Goal: Transaction & Acquisition: Download file/media

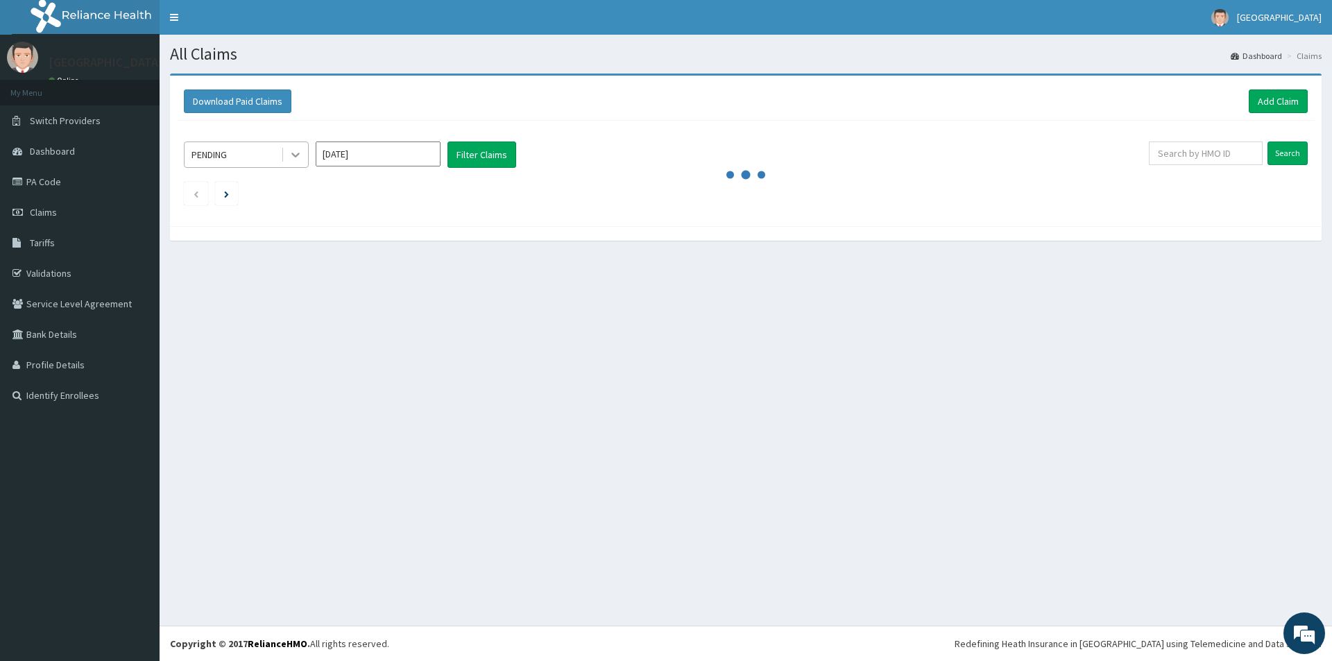
click at [292, 152] on icon at bounding box center [295, 155] width 14 height 14
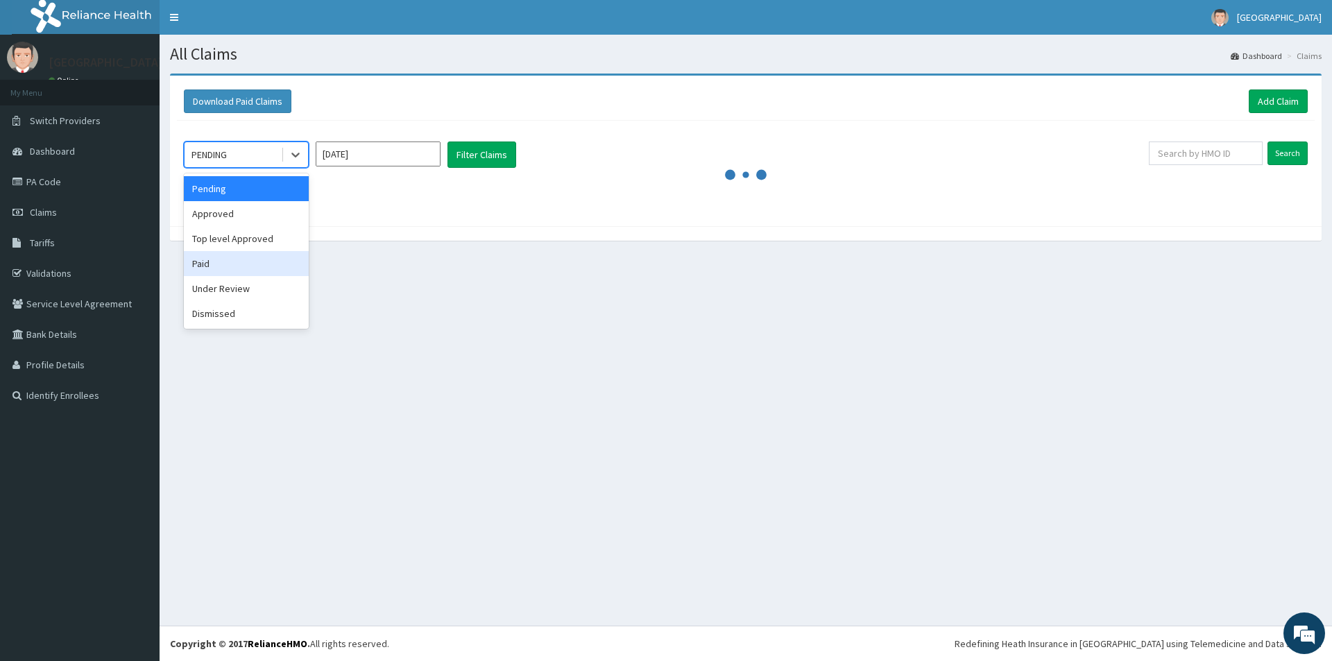
click at [221, 269] on div "Paid" at bounding box center [246, 263] width 125 height 25
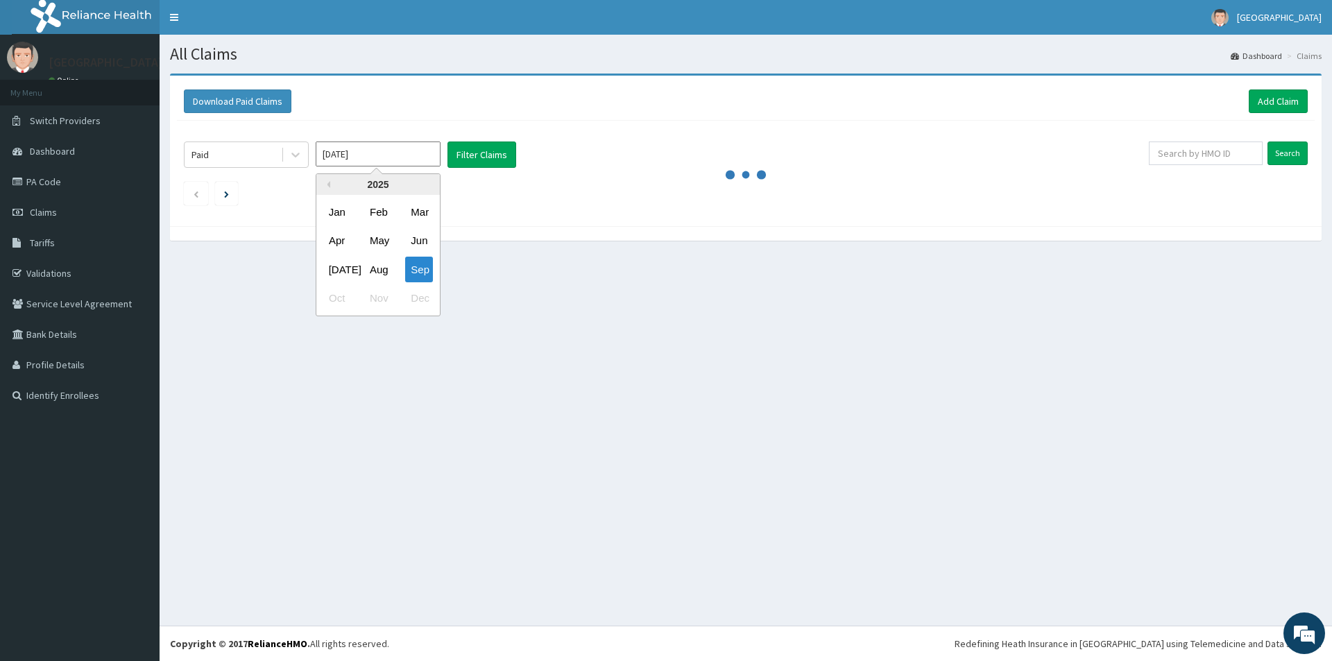
click at [404, 157] on input "[DATE]" at bounding box center [378, 153] width 125 height 25
click at [421, 209] on div "Mar" at bounding box center [419, 212] width 28 height 26
type input "Mar 2025"
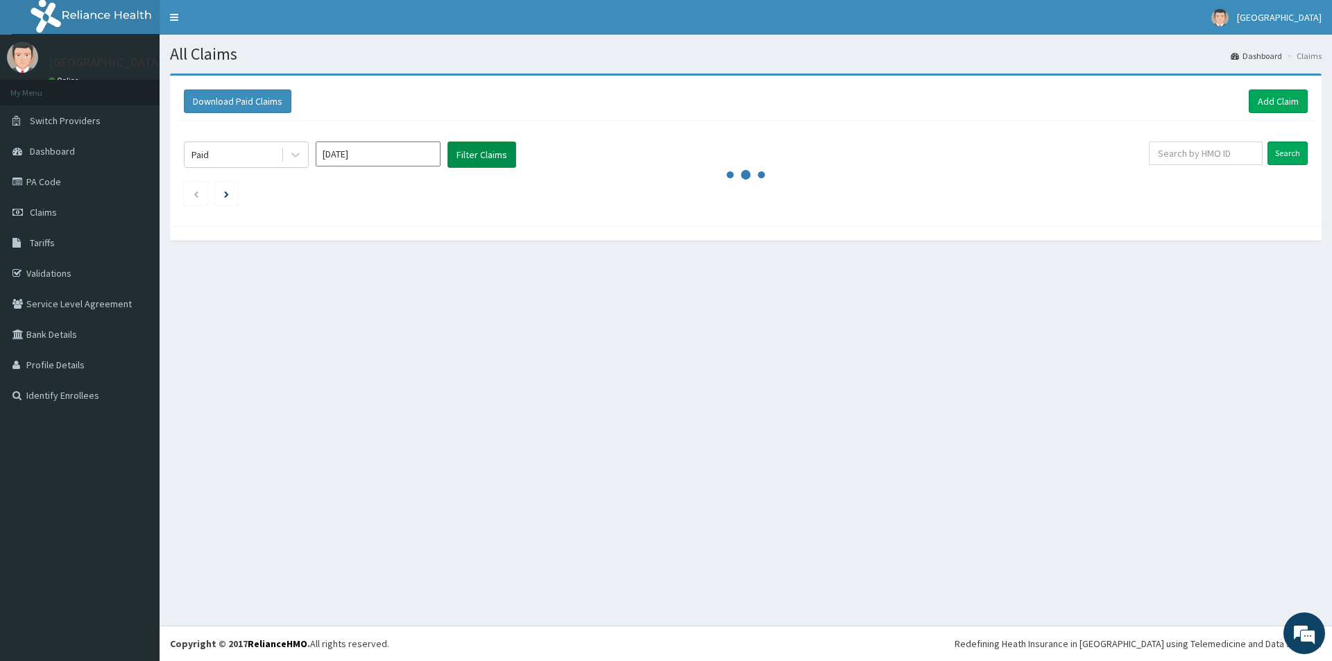
click at [489, 153] on button "Filter Claims" at bounding box center [481, 154] width 69 height 26
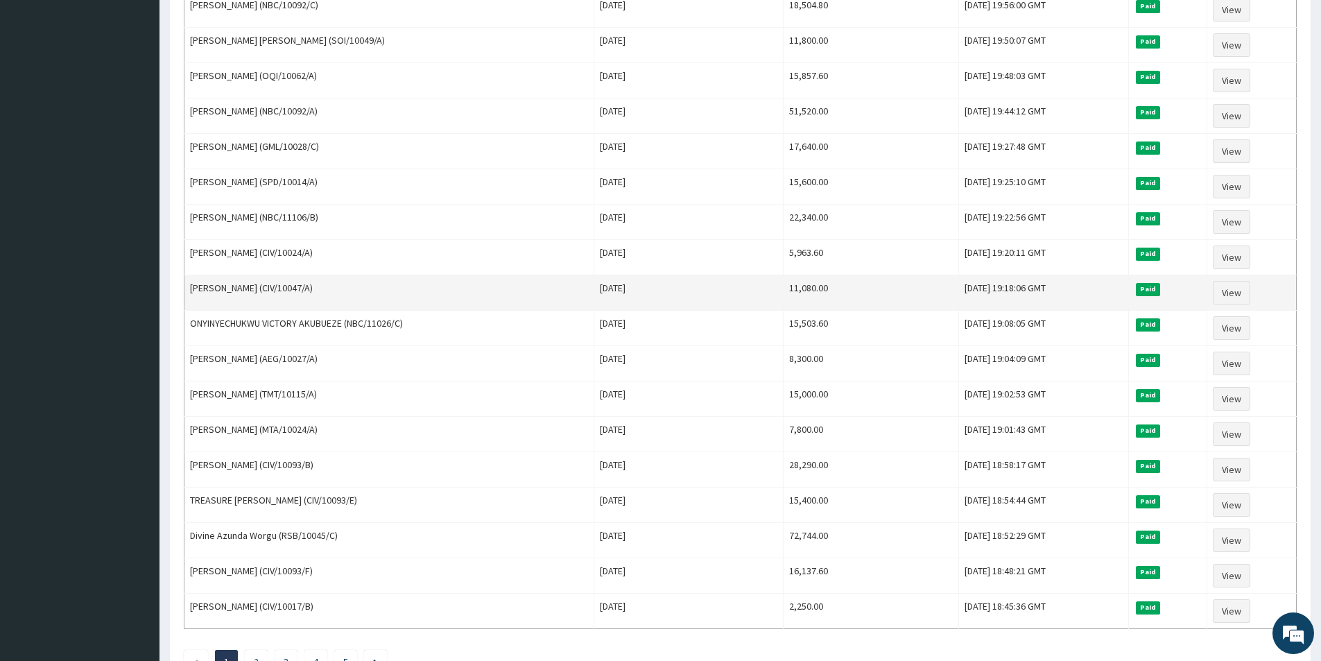
scroll to position [1468, 0]
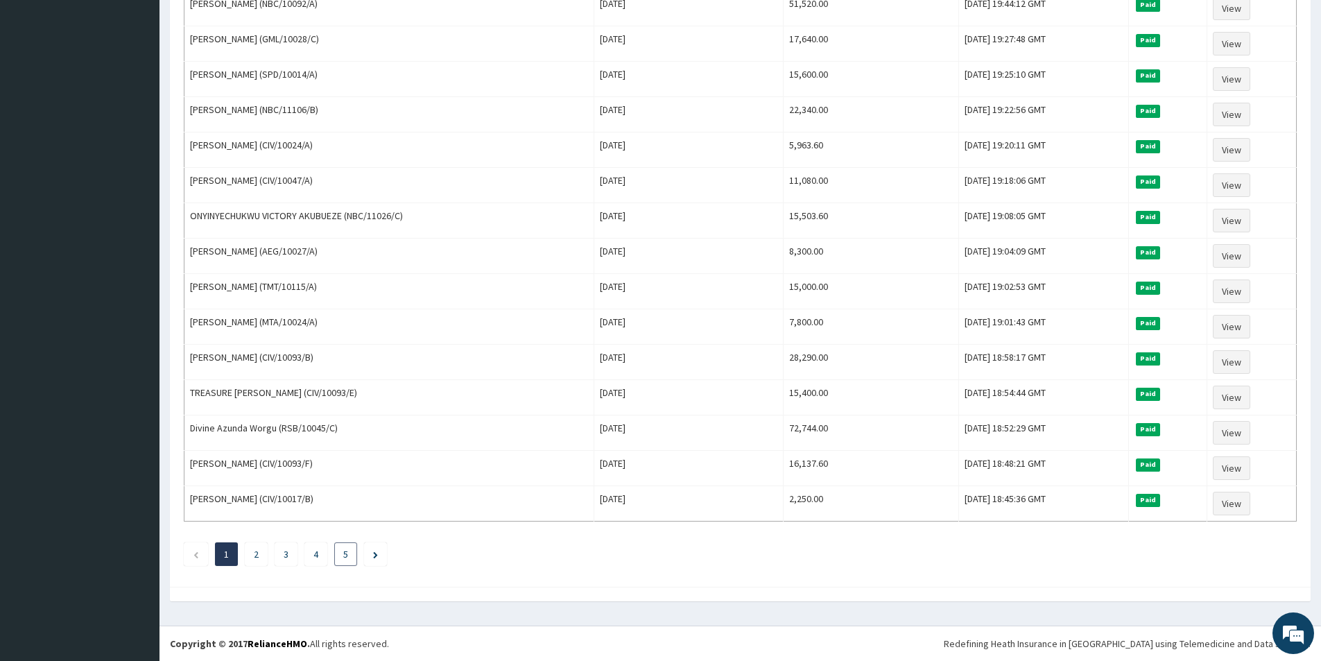
click at [339, 553] on li "5" at bounding box center [345, 554] width 23 height 24
click at [343, 553] on link "5" at bounding box center [345, 554] width 5 height 12
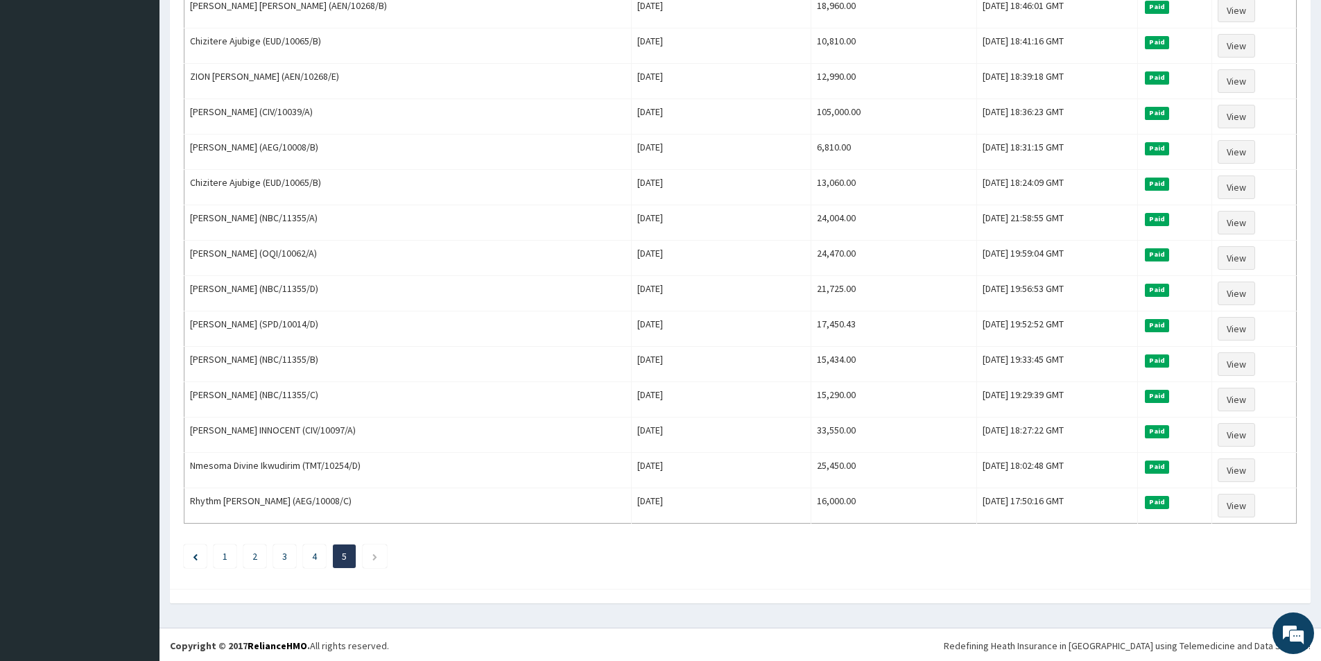
scroll to position [1256, 0]
click at [313, 551] on link "4" at bounding box center [314, 554] width 5 height 12
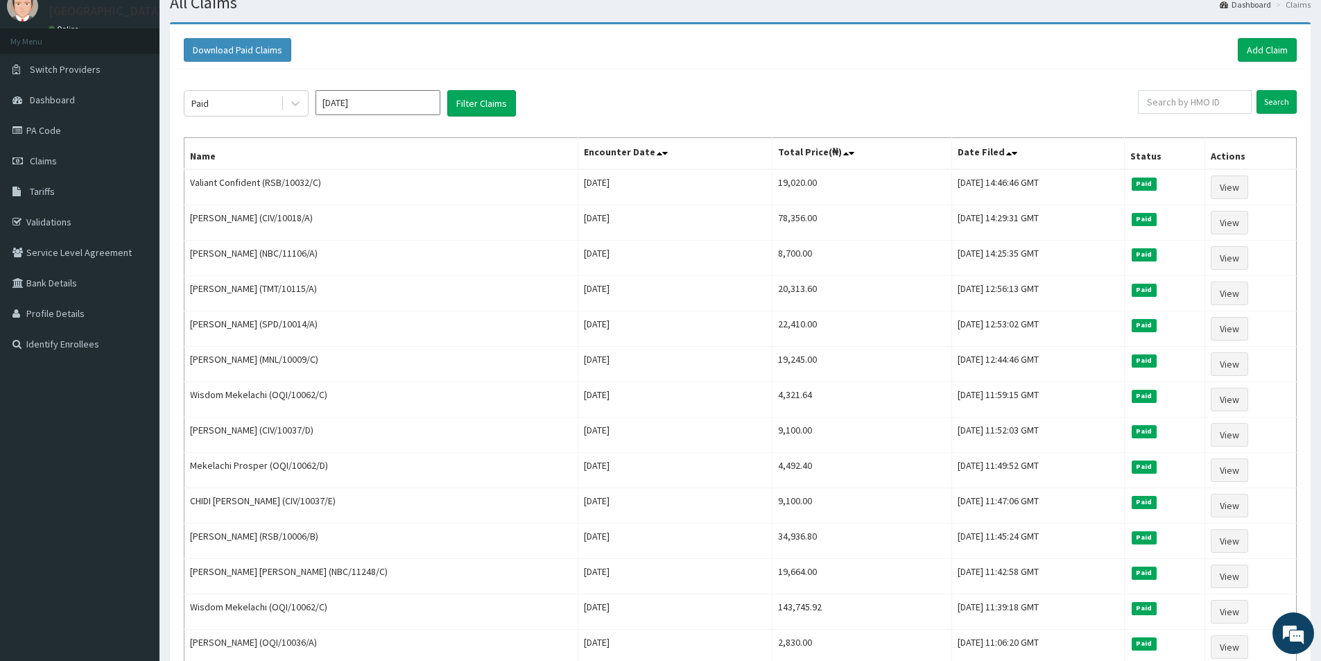
scroll to position [0, 0]
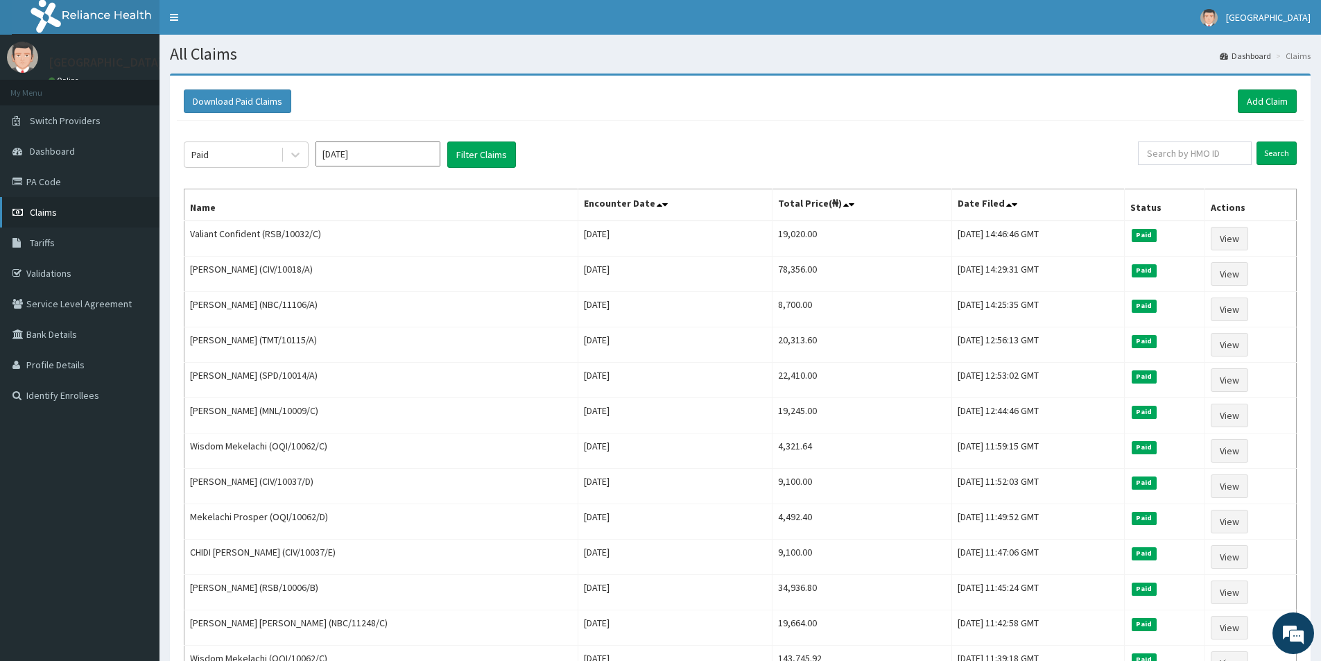
click at [59, 217] on link "Claims" at bounding box center [80, 212] width 160 height 31
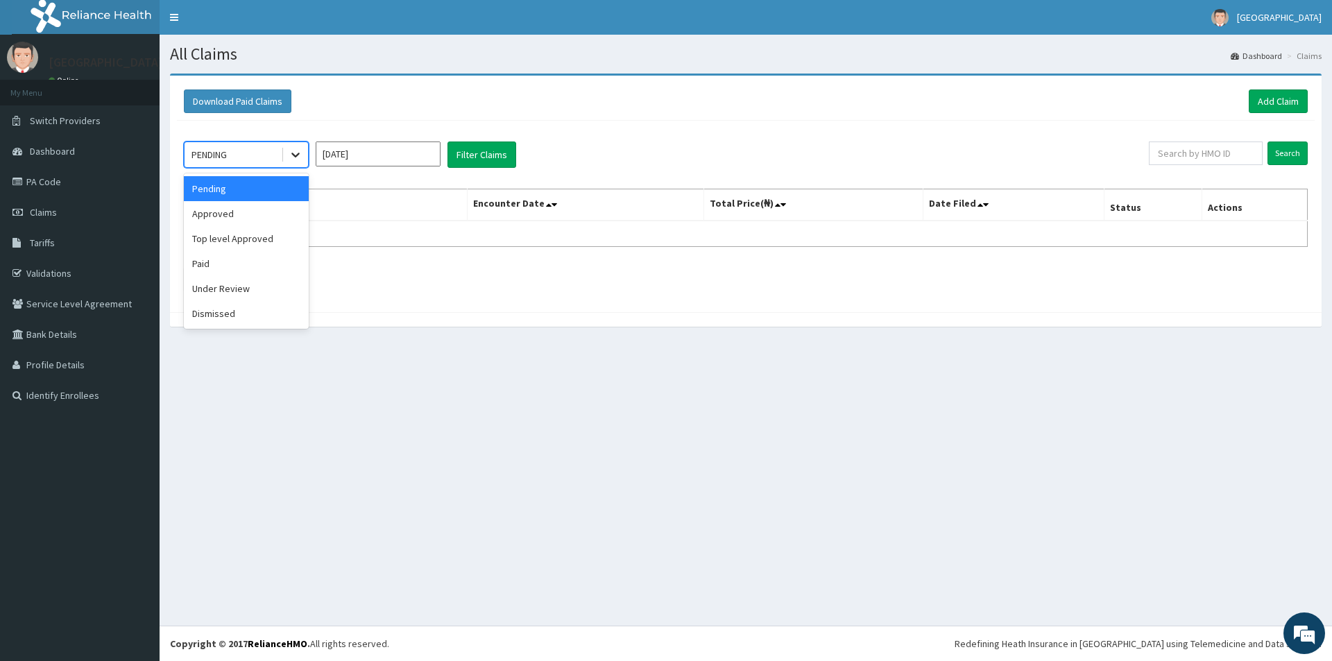
click at [295, 150] on icon at bounding box center [295, 155] width 14 height 14
click at [235, 261] on div "Paid" at bounding box center [246, 263] width 125 height 25
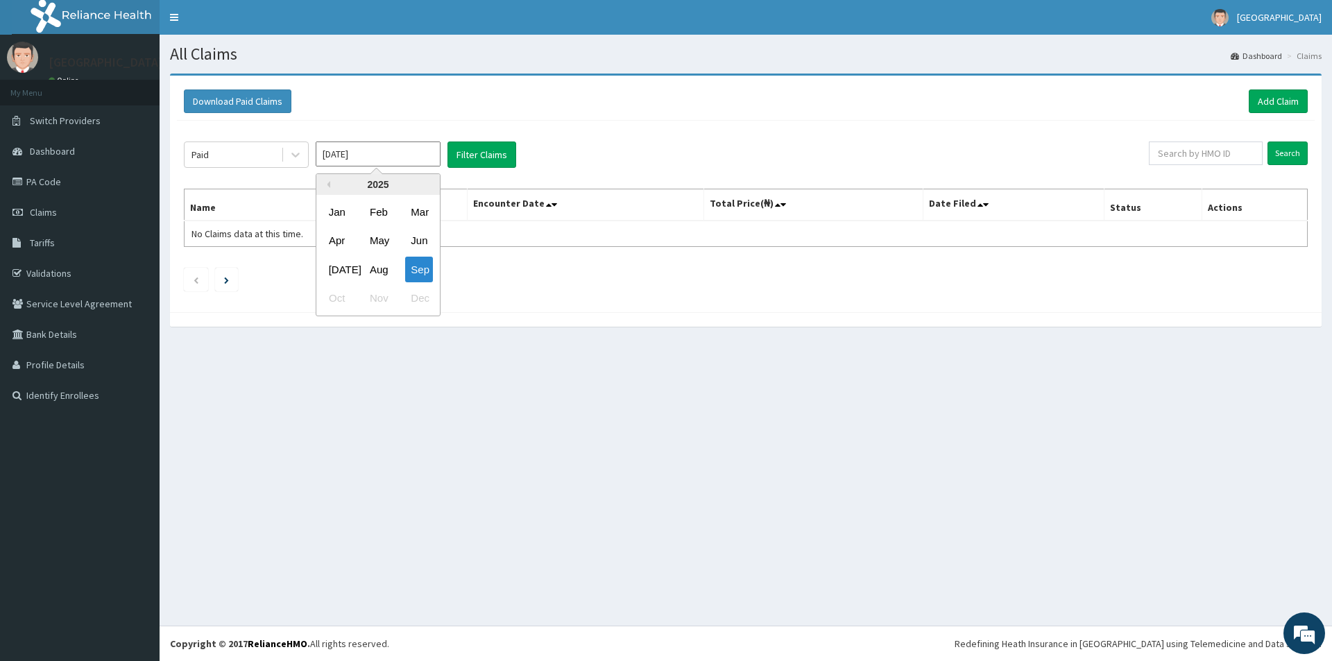
click at [390, 157] on input "[DATE]" at bounding box center [378, 153] width 125 height 25
click at [386, 213] on div "Feb" at bounding box center [378, 212] width 28 height 26
click at [481, 155] on button "Filter Claims" at bounding box center [481, 154] width 69 height 26
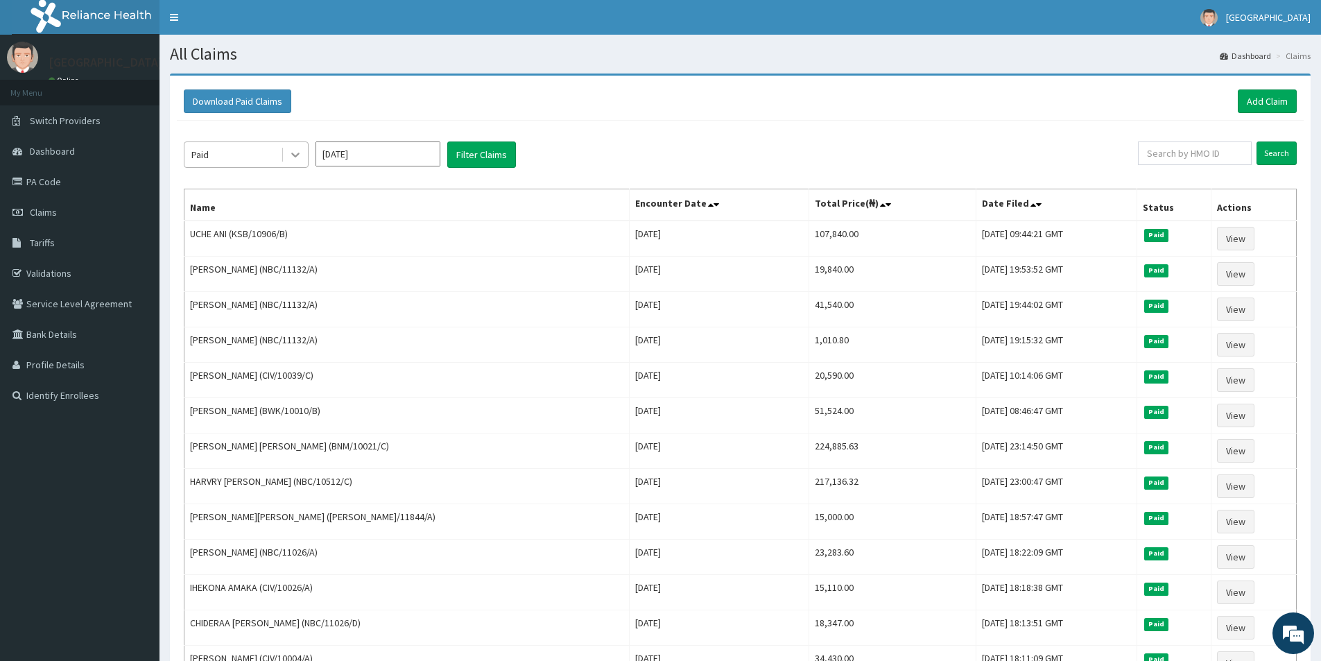
click at [290, 149] on icon at bounding box center [295, 155] width 14 height 14
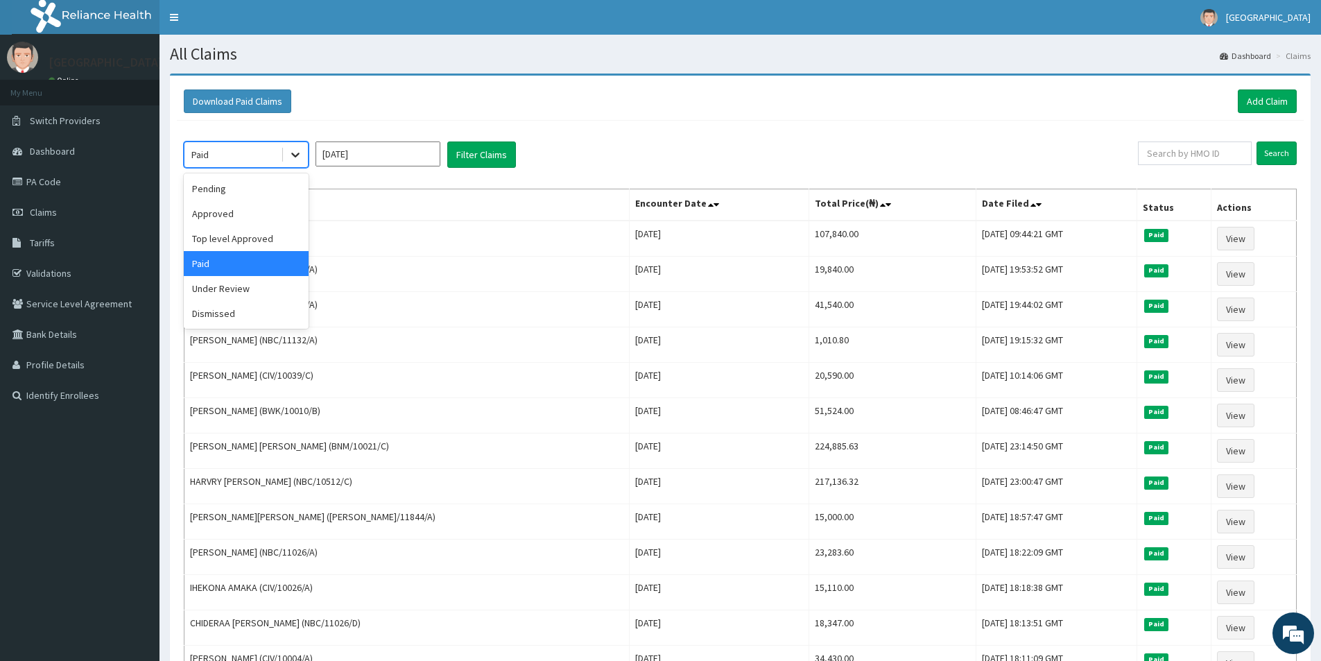
click at [298, 150] on icon at bounding box center [295, 155] width 14 height 14
click at [369, 148] on input "[DATE]" at bounding box center [378, 153] width 125 height 25
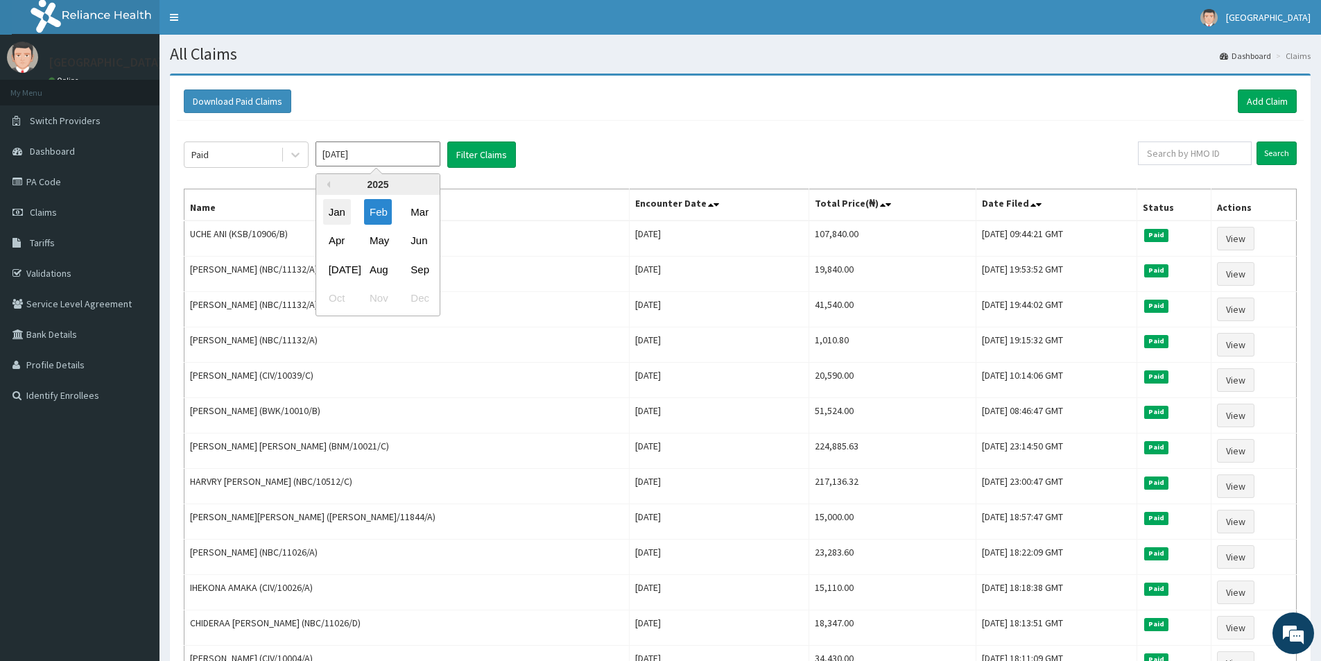
click at [344, 210] on div "Jan" at bounding box center [337, 212] width 28 height 26
type input "[DATE]"
click at [494, 151] on button "Filter Claims" at bounding box center [481, 154] width 69 height 26
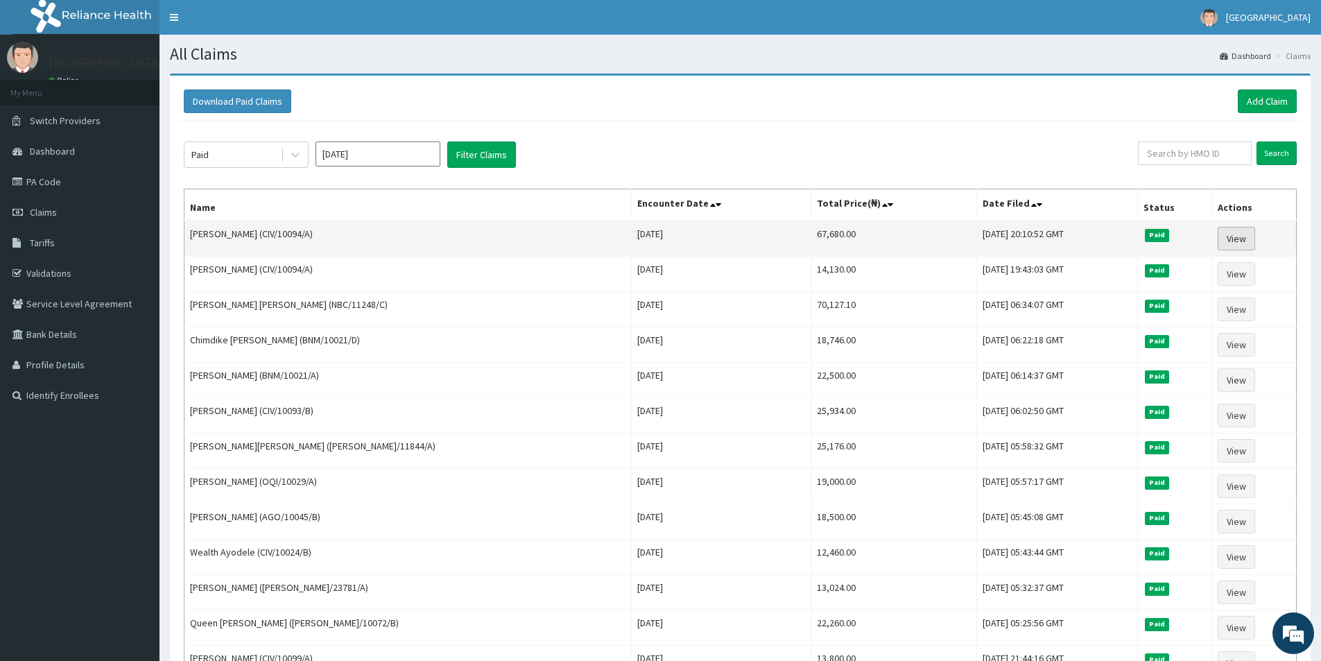
click at [1247, 238] on link "View" at bounding box center [1236, 239] width 37 height 24
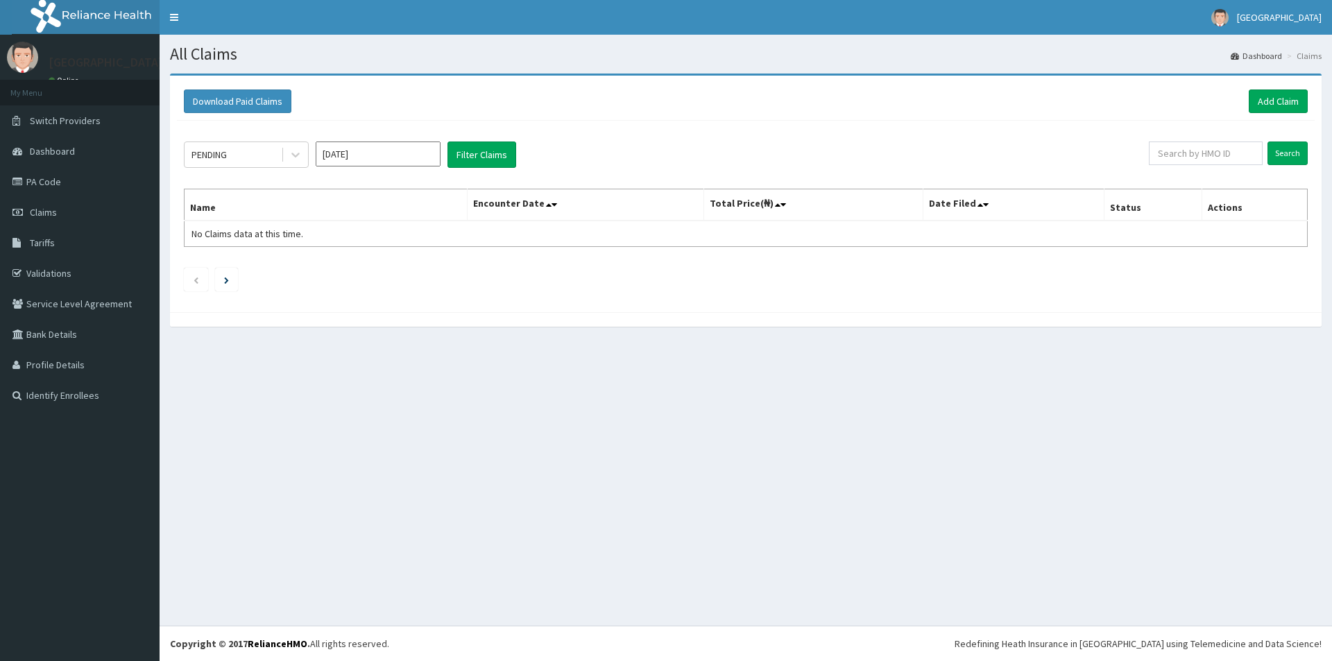
click at [403, 155] on input "[DATE]" at bounding box center [378, 153] width 125 height 25
click at [338, 214] on div "Jan" at bounding box center [337, 212] width 28 height 26
type input "[DATE]"
click at [480, 154] on button "Filter Claims" at bounding box center [481, 154] width 69 height 26
click at [488, 148] on button "Filter Claims" at bounding box center [481, 154] width 69 height 26
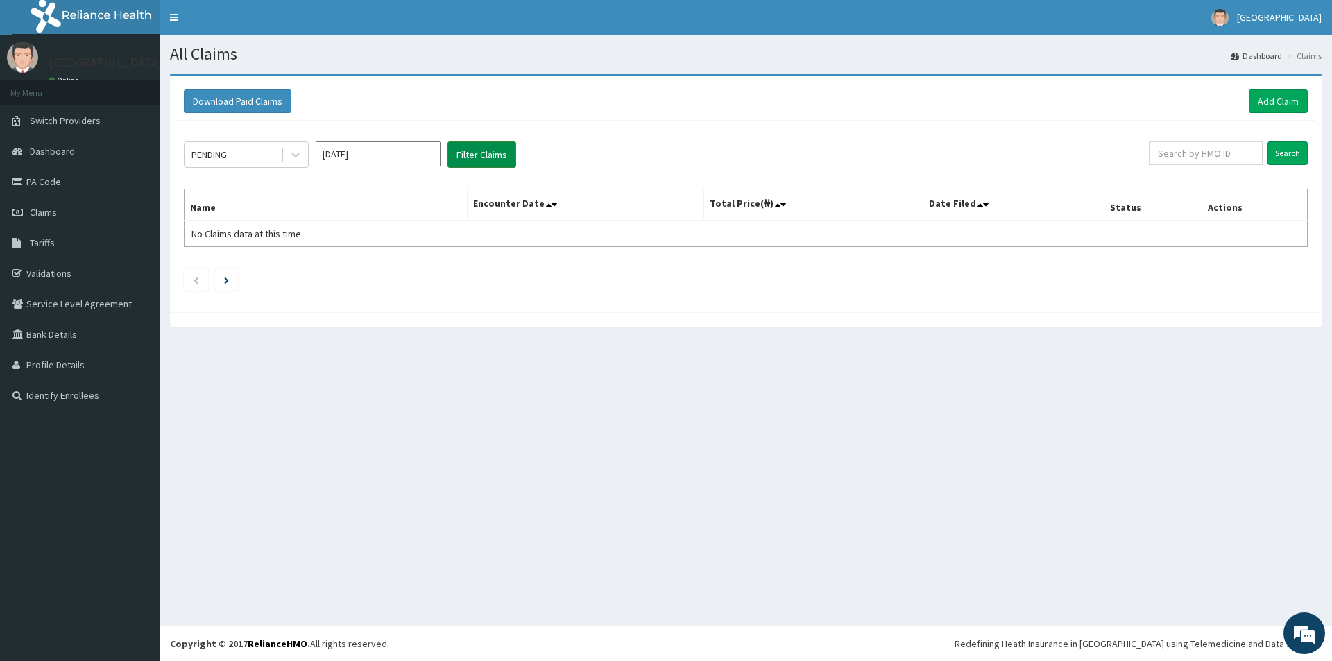
click at [490, 153] on button "Filter Claims" at bounding box center [481, 154] width 69 height 26
click at [363, 162] on input "[DATE]" at bounding box center [378, 153] width 125 height 25
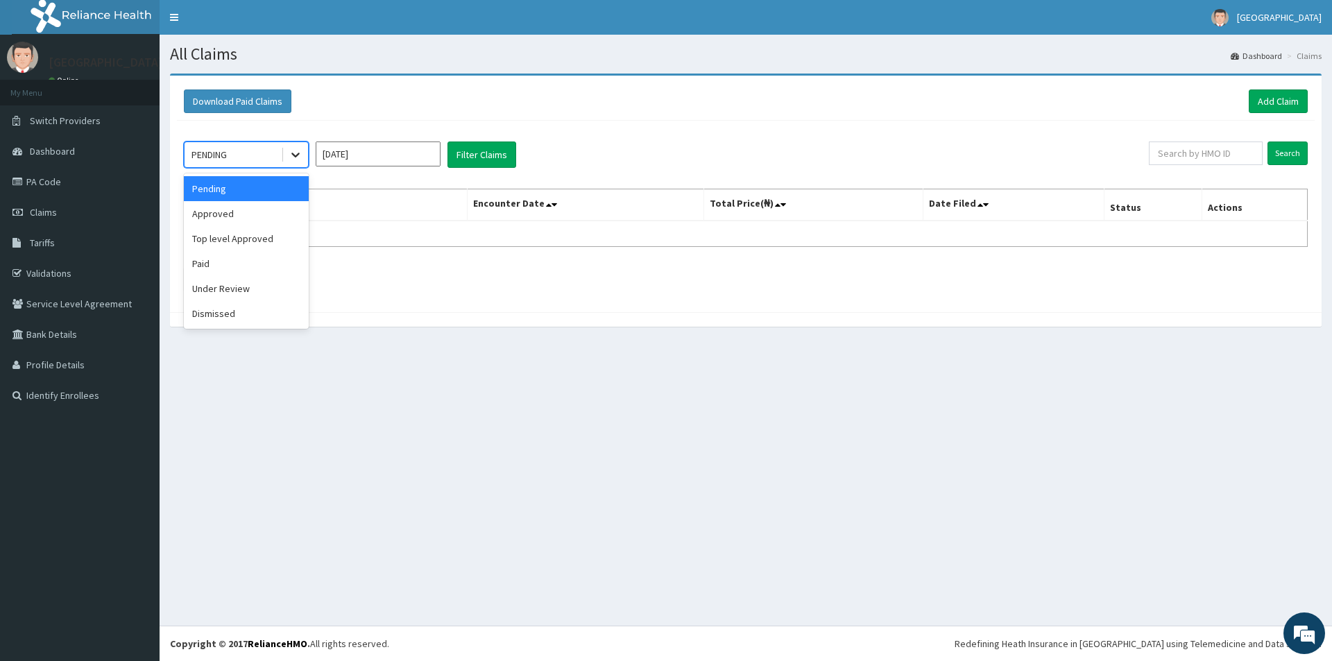
click at [290, 146] on div at bounding box center [295, 154] width 25 height 25
click at [243, 267] on div "Paid" at bounding box center [246, 263] width 125 height 25
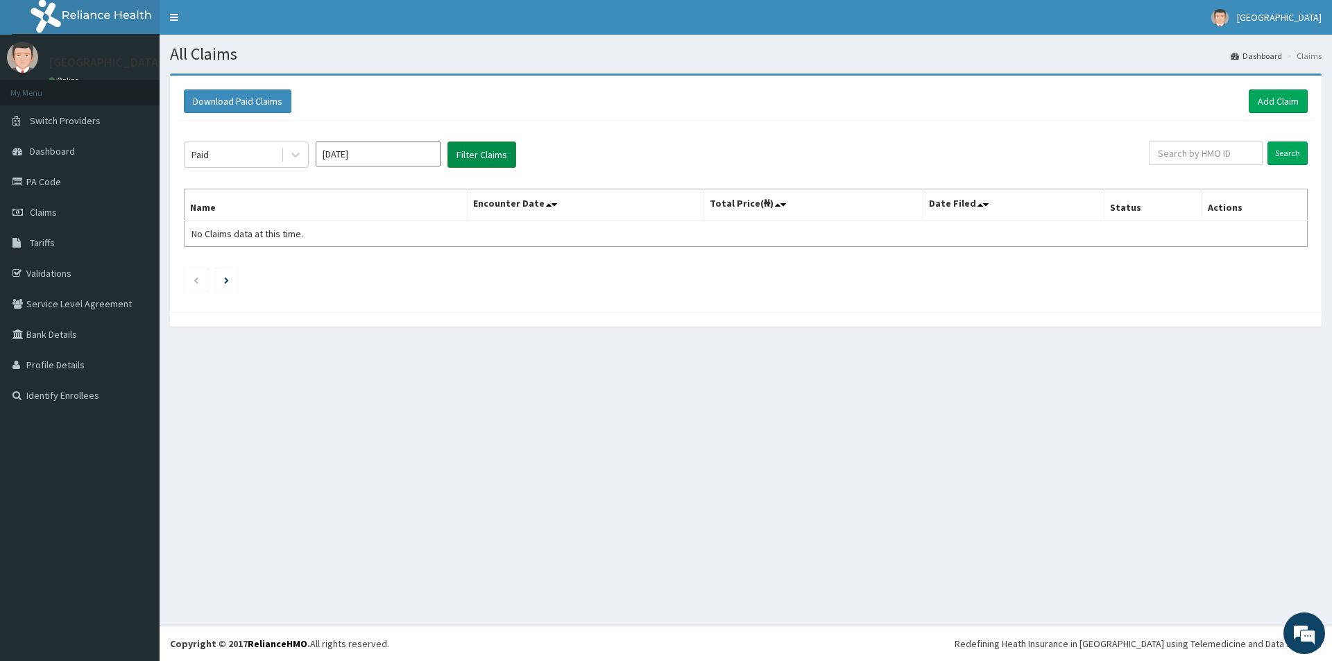
click at [494, 151] on button "Filter Claims" at bounding box center [481, 154] width 69 height 26
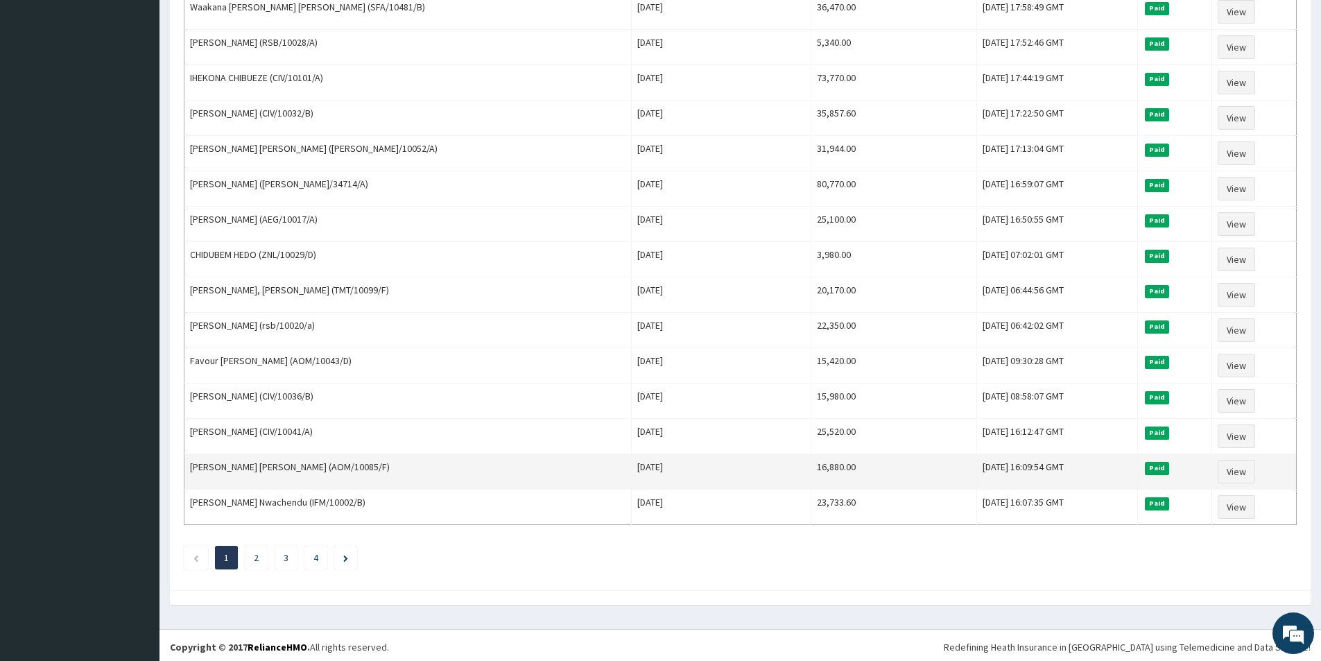
scroll to position [1468, 0]
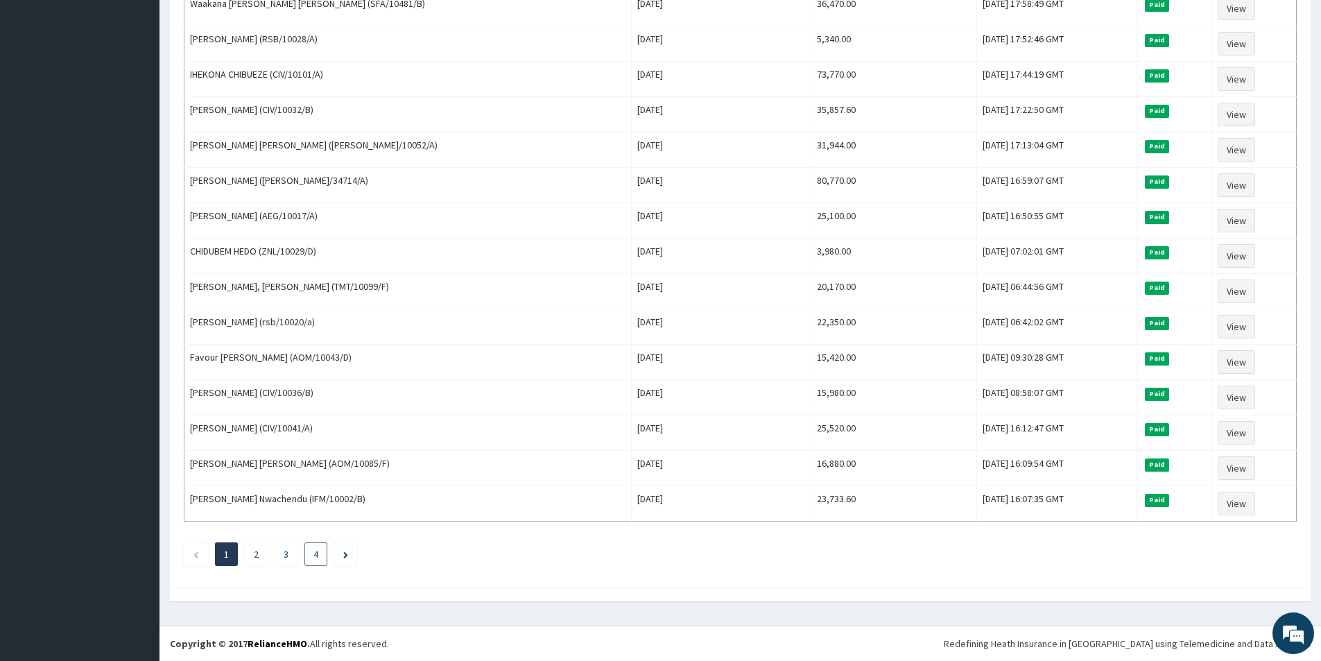
click at [311, 555] on li "4" at bounding box center [315, 554] width 23 height 24
click at [317, 553] on link "4" at bounding box center [315, 554] width 5 height 12
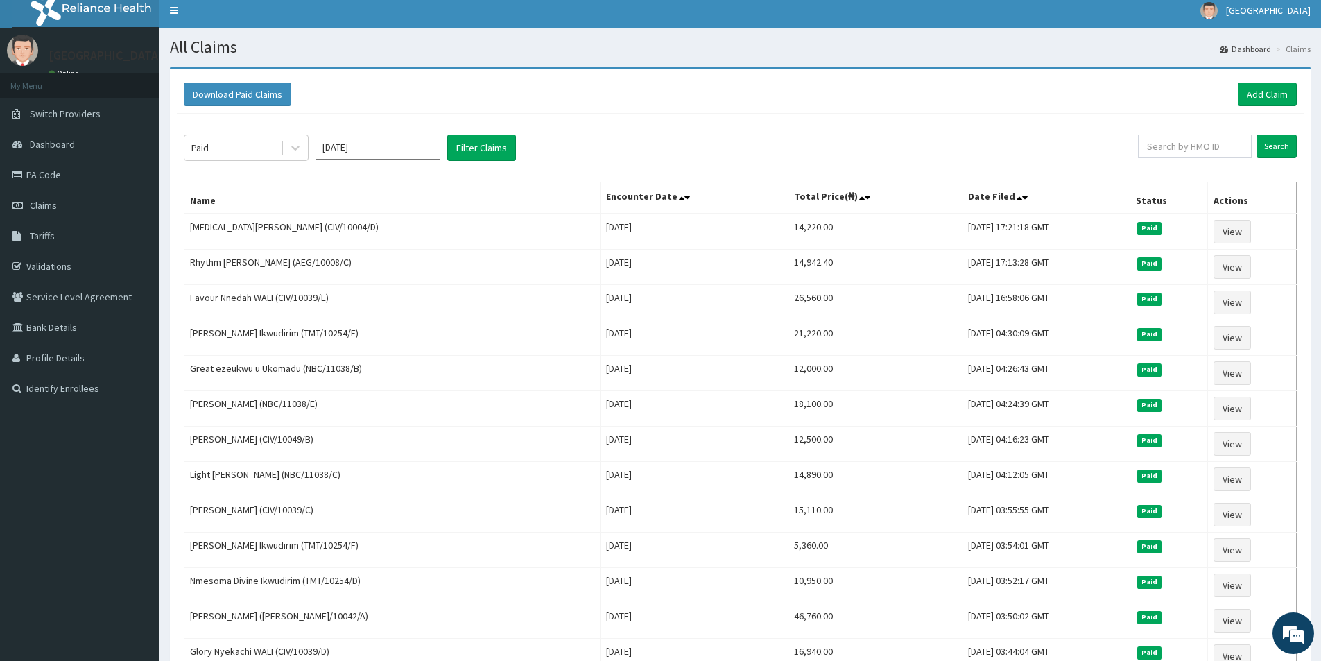
scroll to position [0, 0]
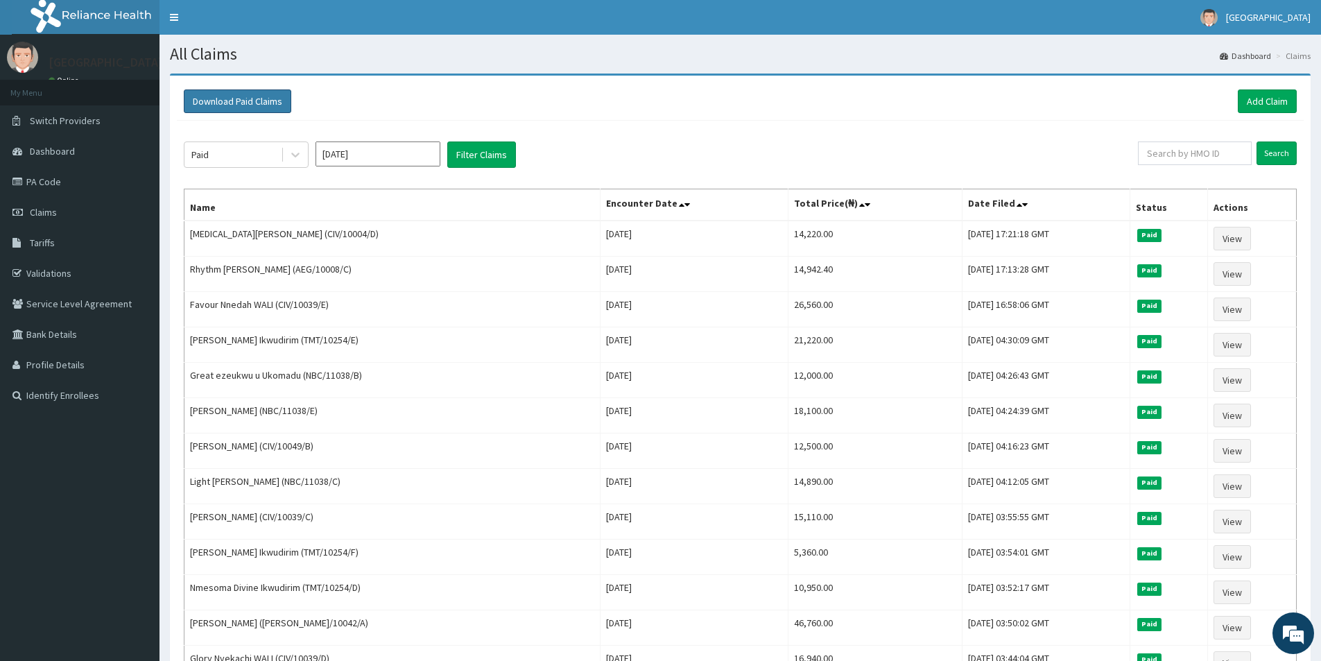
click at [268, 97] on button "Download Paid Claims" at bounding box center [237, 101] width 107 height 24
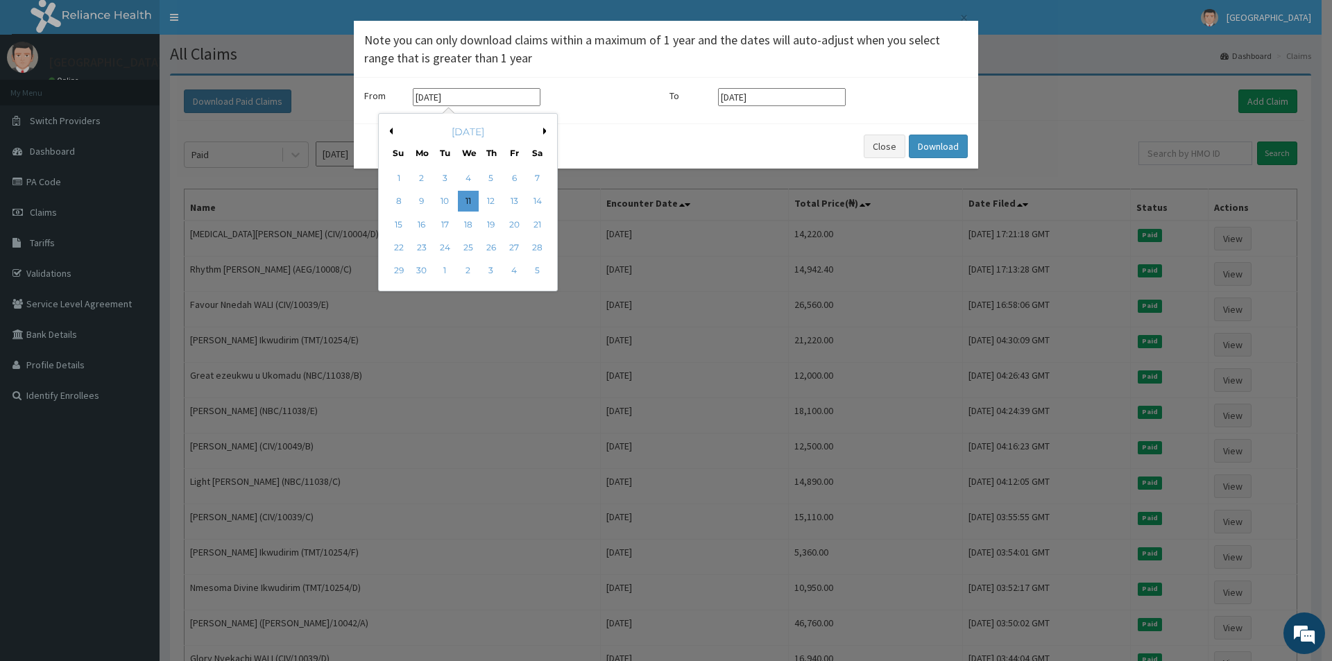
click at [519, 101] on input "[DATE]" at bounding box center [477, 97] width 128 height 18
click at [392, 132] on button "Previous Month" at bounding box center [389, 131] width 7 height 7
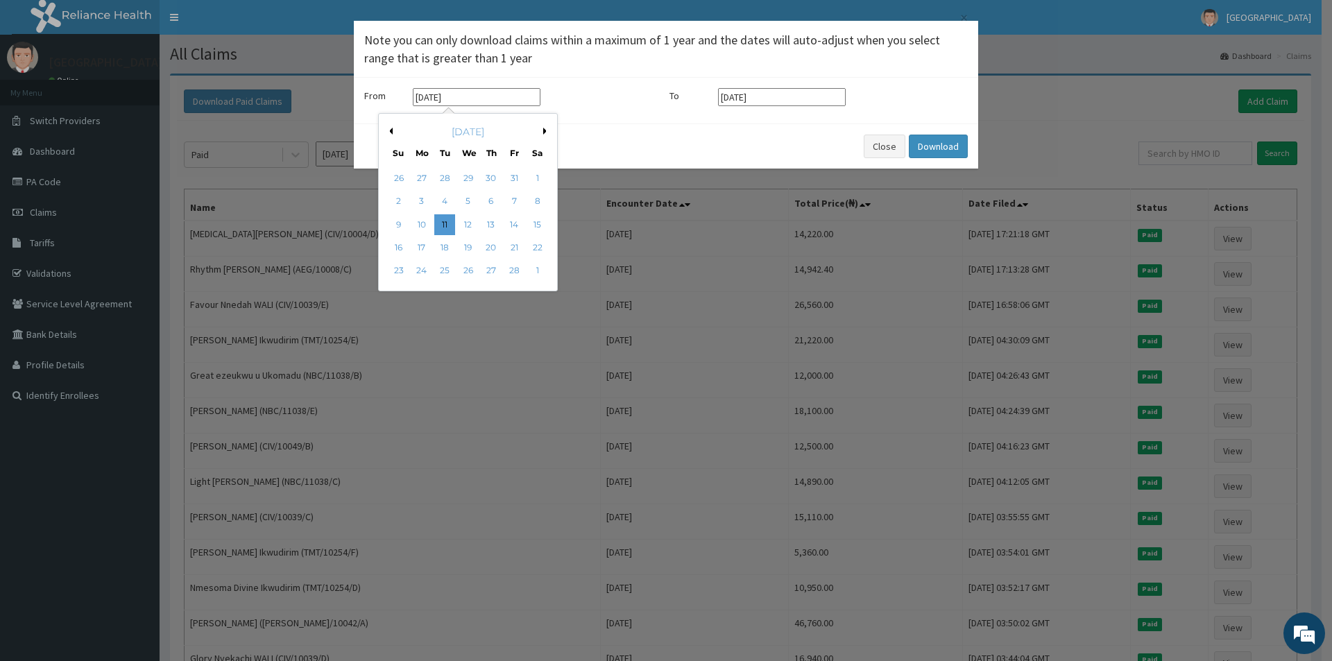
click at [392, 132] on button "Previous Month" at bounding box center [389, 131] width 7 height 7
click at [465, 176] on div "1" at bounding box center [468, 178] width 21 height 21
type input "01-01-2025"
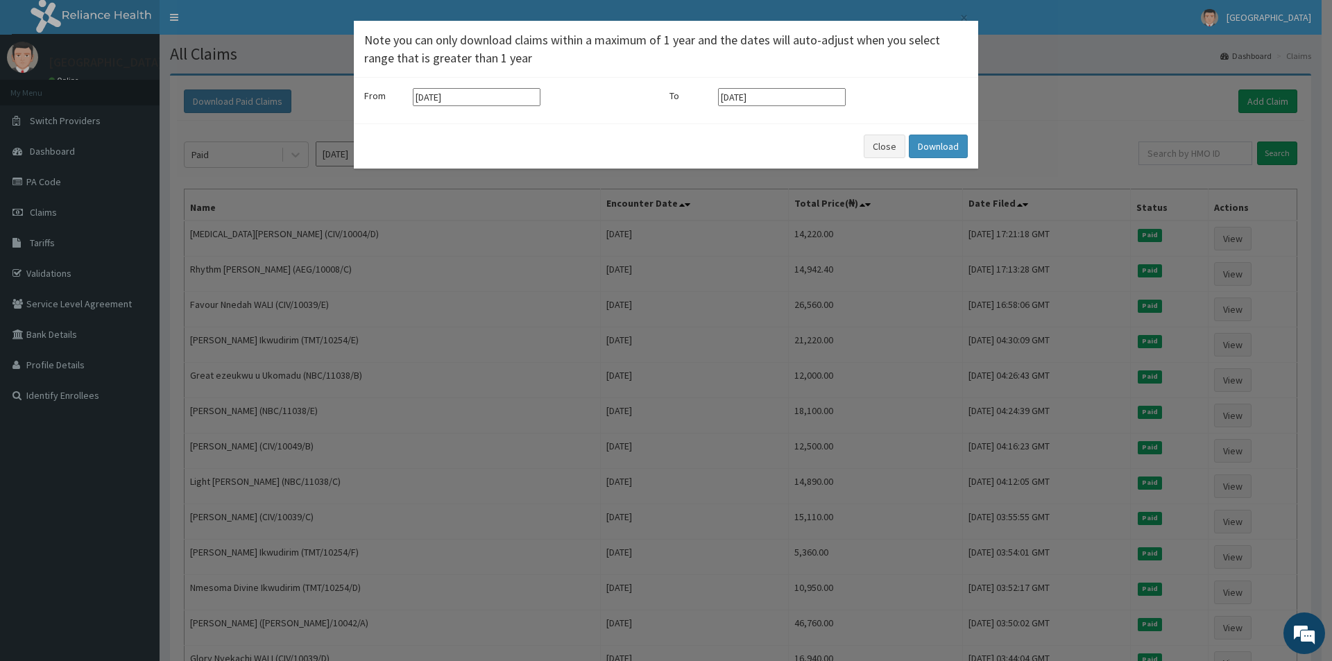
click at [818, 97] on input "[DATE]" at bounding box center [782, 97] width 128 height 18
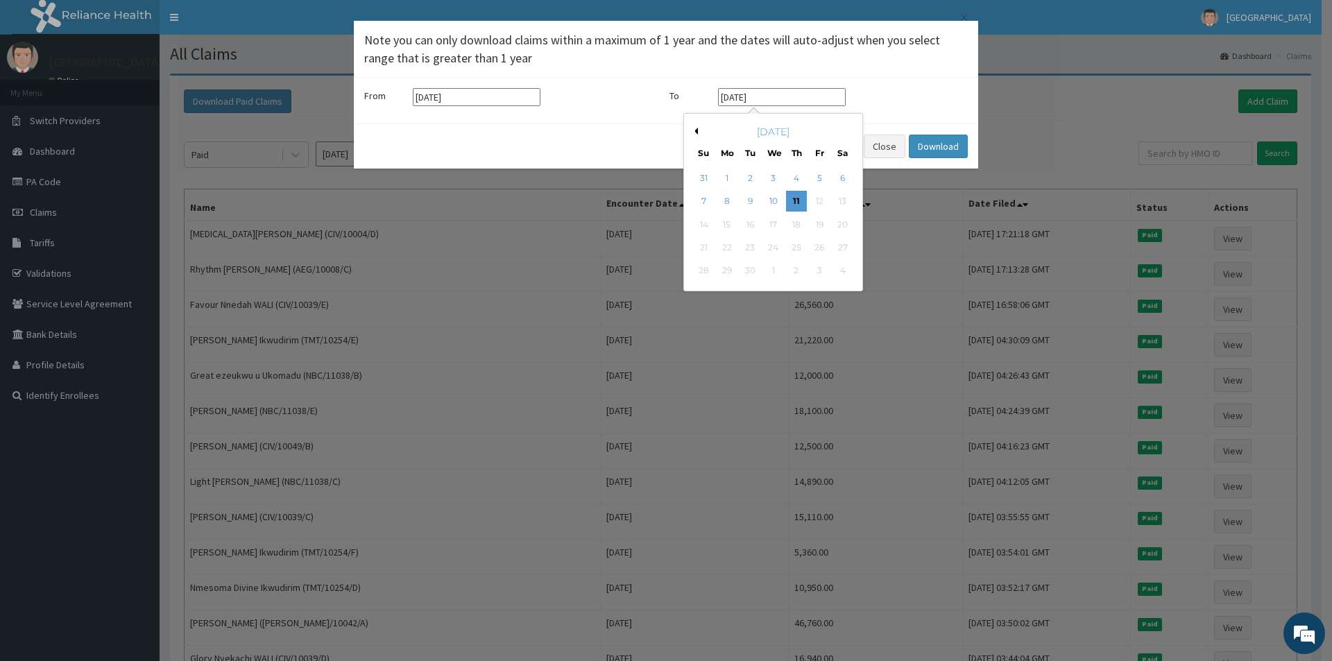
click at [695, 128] on button "Previous Month" at bounding box center [694, 131] width 7 height 7
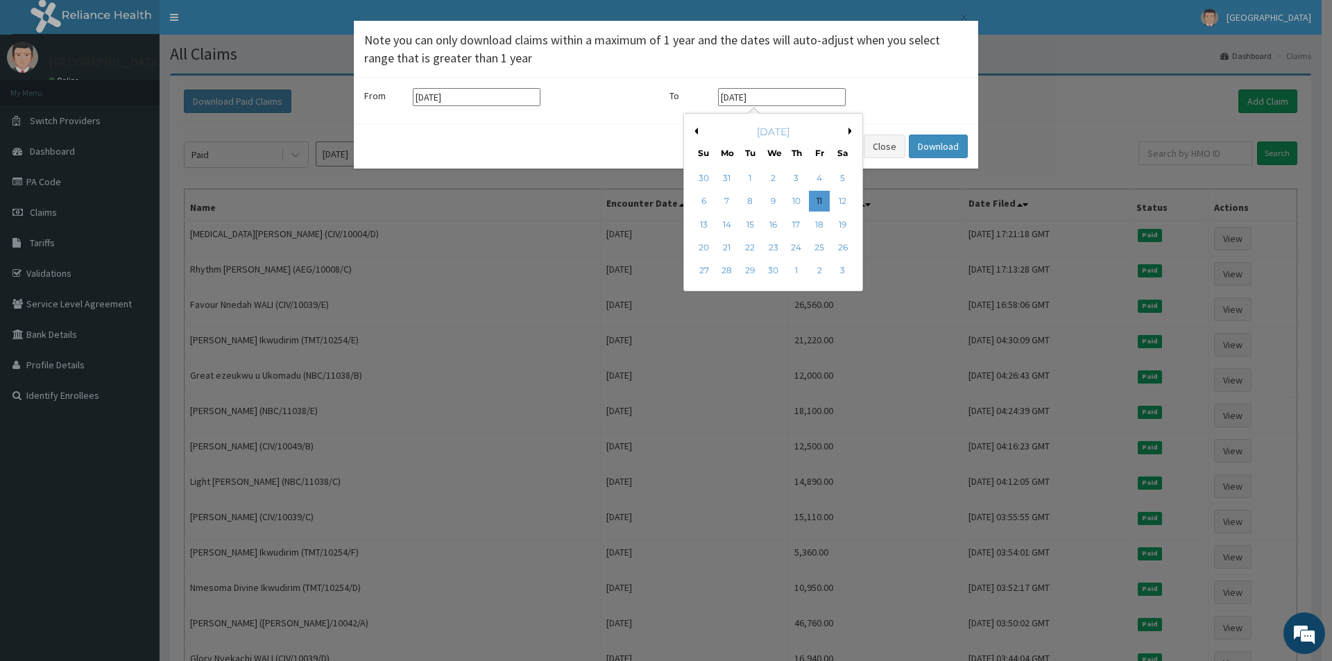
click at [695, 128] on button "Previous Month" at bounding box center [694, 131] width 7 height 7
click at [820, 174] on div "31" at bounding box center [819, 178] width 21 height 21
type input "31-01-2025"
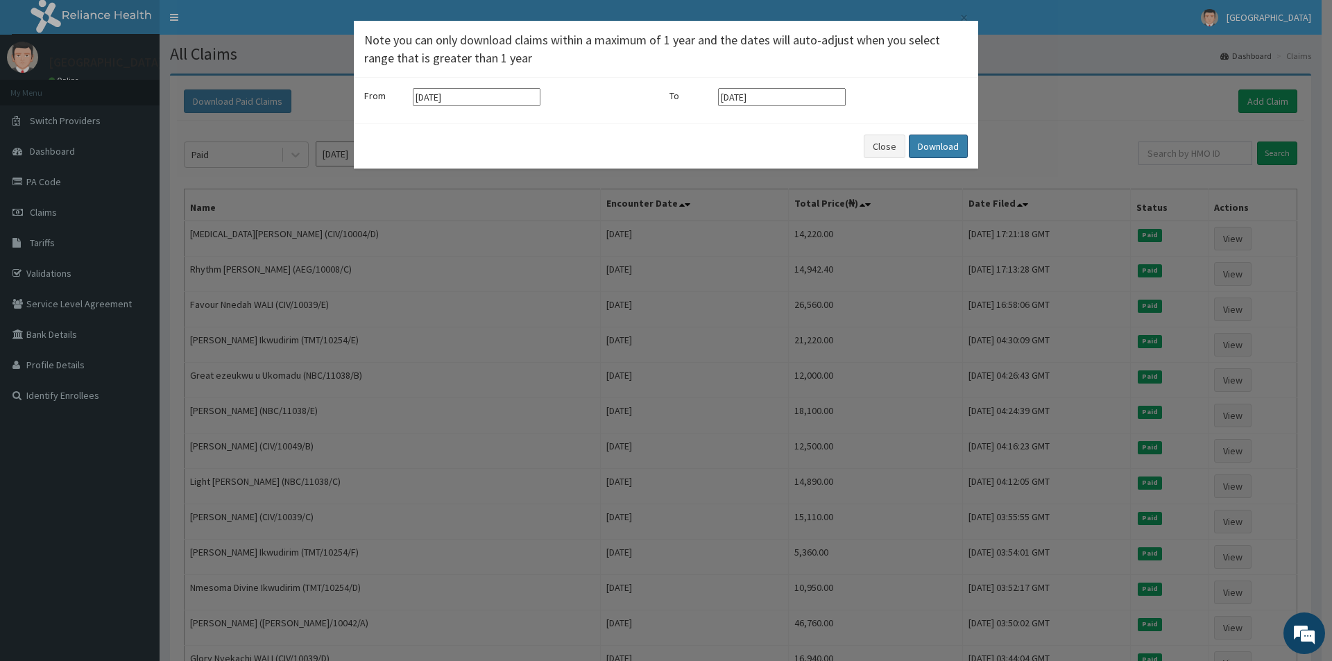
click at [939, 147] on button "Download" at bounding box center [937, 147] width 59 height 24
click at [888, 148] on button "Close" at bounding box center [884, 147] width 42 height 24
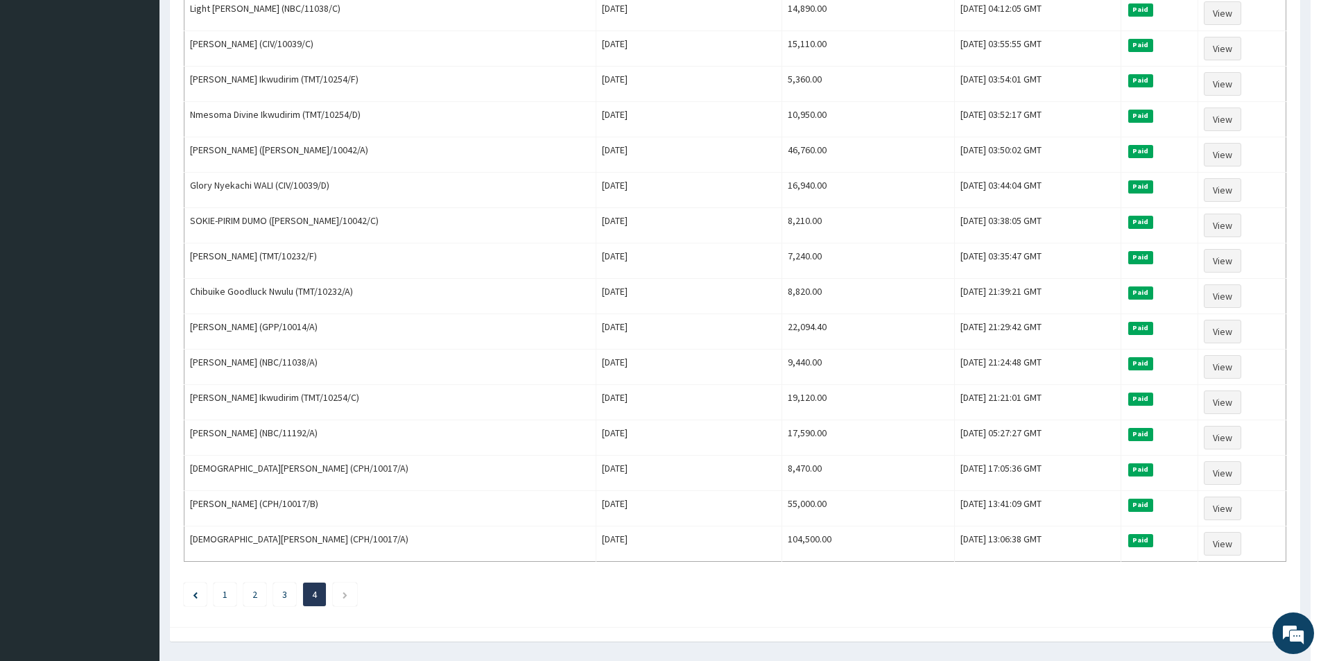
scroll to position [513, 0]
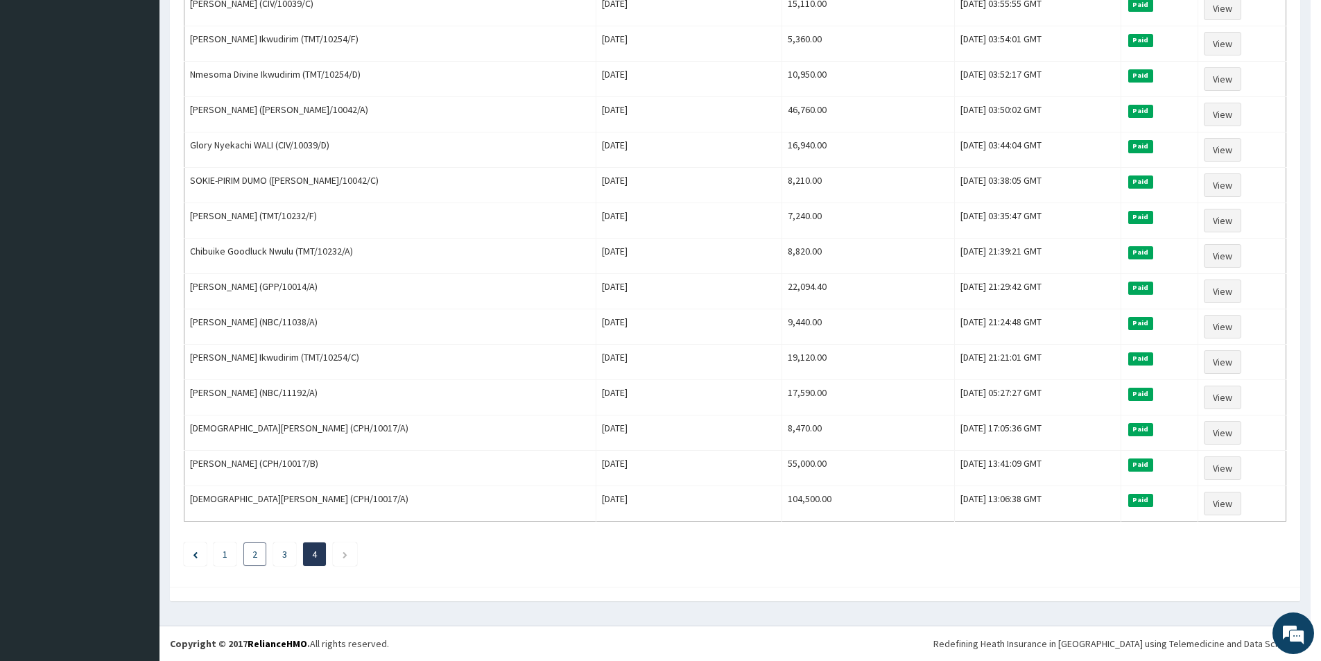
click at [262, 553] on li "2" at bounding box center [254, 554] width 23 height 24
click at [255, 554] on link "2" at bounding box center [254, 554] width 5 height 12
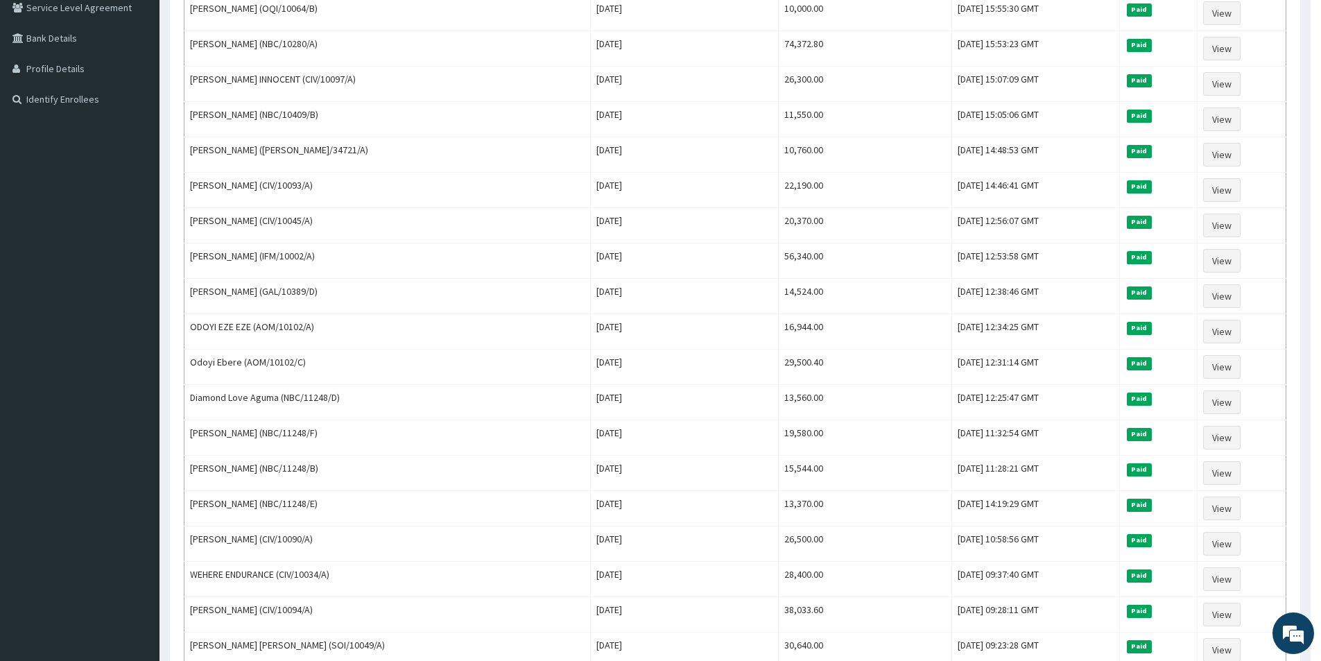
scroll to position [139, 0]
